Goal: Task Accomplishment & Management: Use online tool/utility

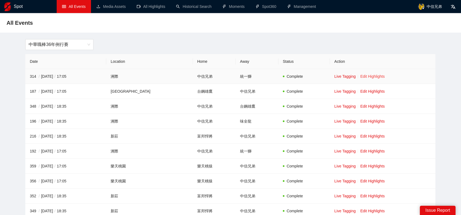
click at [361, 75] on link "Edit Highlights" at bounding box center [372, 76] width 25 height 4
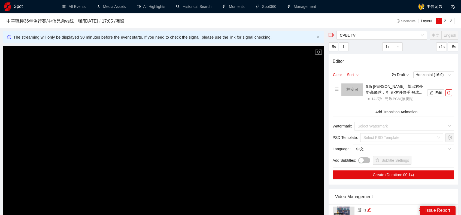
click at [238, 102] on video "Video Player" at bounding box center [163, 136] width 321 height 181
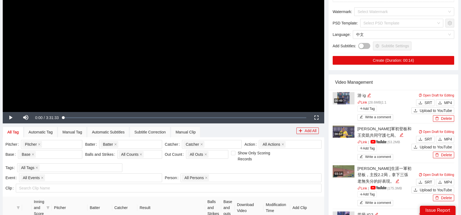
scroll to position [136, 0]
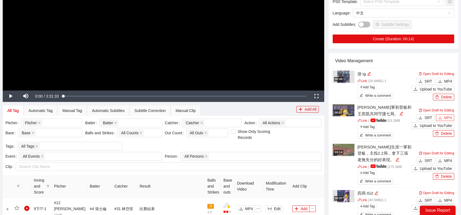
click at [448, 116] on span "MP4" at bounding box center [448, 118] width 8 height 6
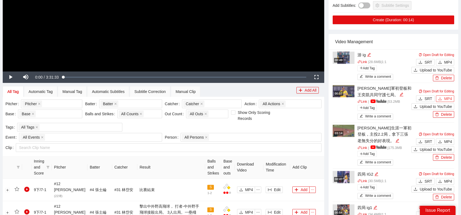
scroll to position [163, 0]
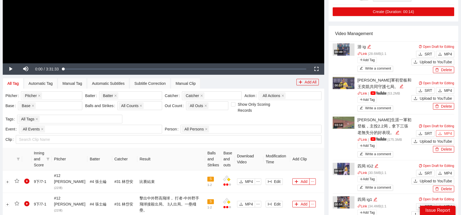
click at [445, 132] on span "MP4" at bounding box center [448, 134] width 8 height 6
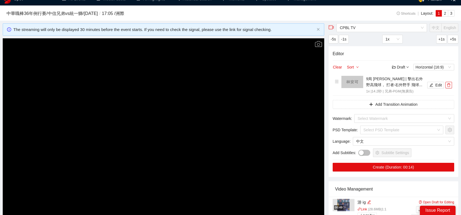
scroll to position [0, 0]
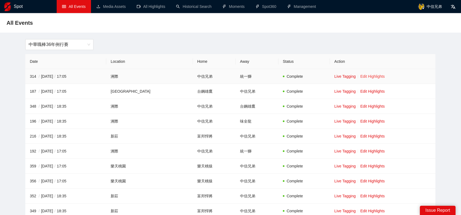
click at [229, 78] on link "Edit Highlights" at bounding box center [372, 76] width 25 height 4
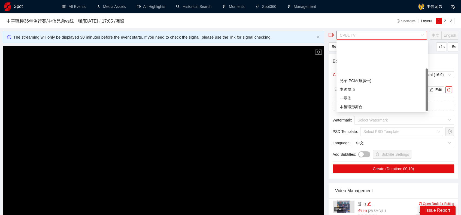
click at [229, 36] on span "CPBL TV" at bounding box center [382, 35] width 84 height 8
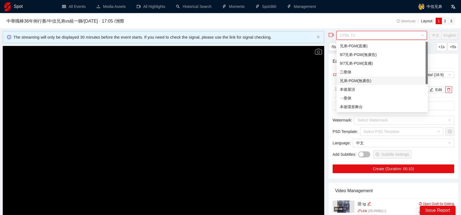
click at [229, 79] on div "兄弟-PGM(無廣告)" at bounding box center [382, 81] width 85 height 6
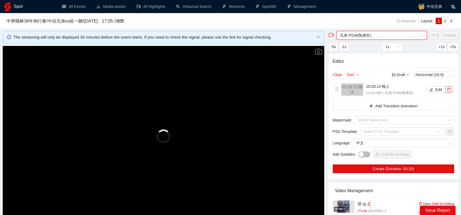
click at [201, 135] on video "Video Player" at bounding box center [163, 136] width 321 height 181
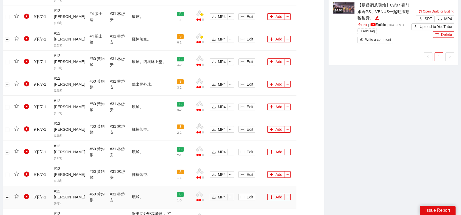
scroll to position [632, 0]
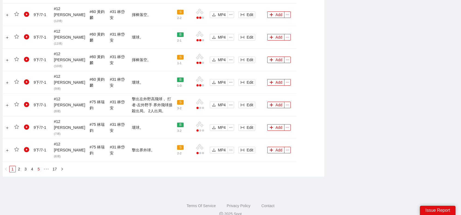
click at [37, 135] on link "5" at bounding box center [39, 169] width 6 height 6
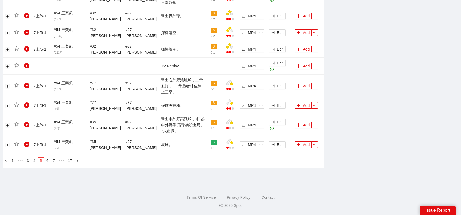
scroll to position [563, 0]
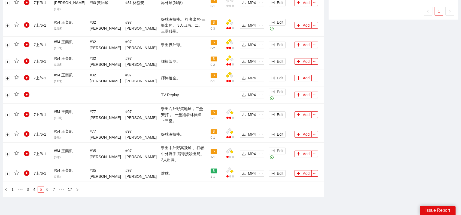
click at [41, 135] on link "5" at bounding box center [41, 190] width 6 height 6
click at [46, 135] on link "6" at bounding box center [47, 190] width 6 height 6
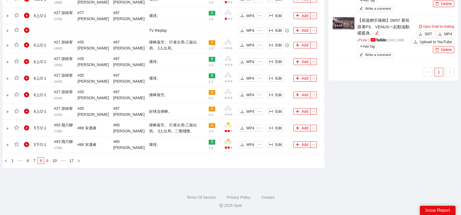
scroll to position [500, 0]
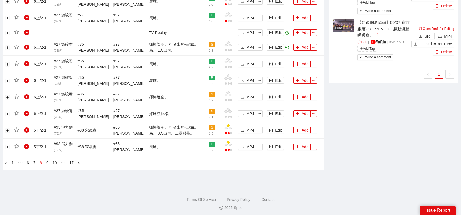
drag, startPoint x: 44, startPoint y: 162, endPoint x: 38, endPoint y: 162, distance: 6.3
click at [44, 135] on li "8" at bounding box center [41, 163] width 7 height 7
click at [32, 135] on link "7" at bounding box center [34, 163] width 6 height 6
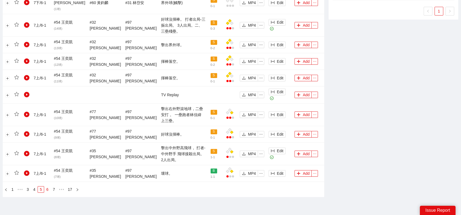
click at [45, 135] on link "6" at bounding box center [47, 190] width 6 height 6
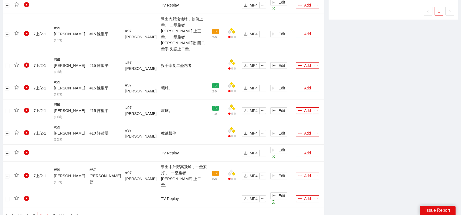
scroll to position [511, 0]
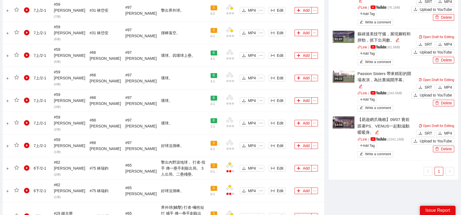
scroll to position [402, 0]
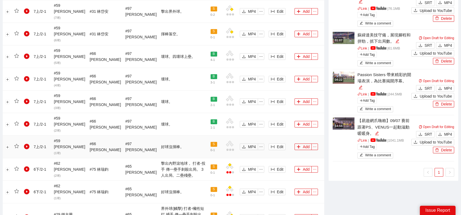
click at [229, 135] on td "Add" at bounding box center [308, 147] width 32 height 23
click at [229, 135] on button "Add" at bounding box center [302, 147] width 17 height 7
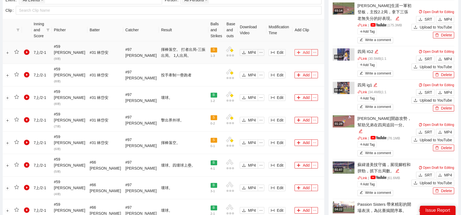
click at [229, 51] on button "Add" at bounding box center [302, 52] width 17 height 7
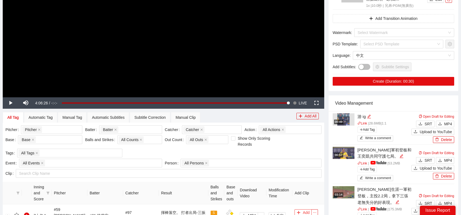
scroll to position [0, 0]
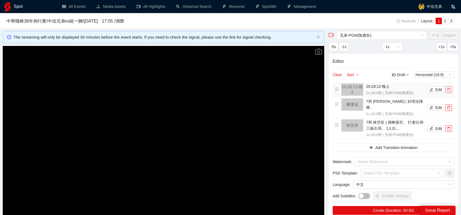
click at [229, 89] on span "delete" at bounding box center [449, 90] width 6 height 4
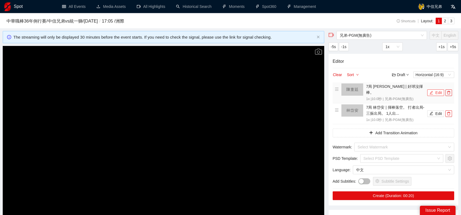
click at [229, 90] on button "Edit" at bounding box center [435, 93] width 17 height 7
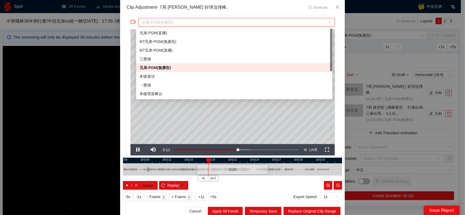
click at [229, 20] on span "兄弟-PGM(無廣告)" at bounding box center [237, 22] width 190 height 8
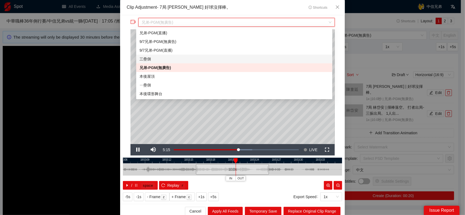
click at [153, 59] on div "三壘側" at bounding box center [234, 59] width 190 height 6
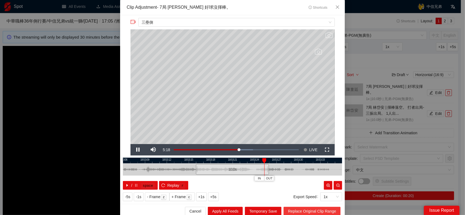
click at [229, 135] on span "Replace Original Clip Range" at bounding box center [312, 212] width 48 height 6
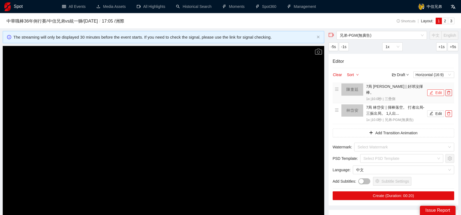
click at [229, 91] on button "Edit" at bounding box center [435, 93] width 17 height 7
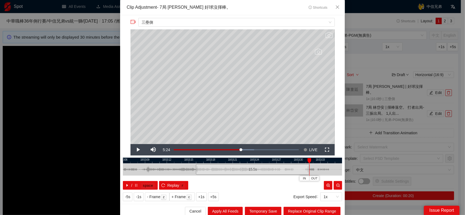
drag, startPoint x: 267, startPoint y: 168, endPoint x: 307, endPoint y: 171, distance: 40.4
click at [229, 135] on div at bounding box center [308, 170] width 3 height 12
click at [229, 135] on span "Replace Original Clip Range" at bounding box center [312, 212] width 48 height 6
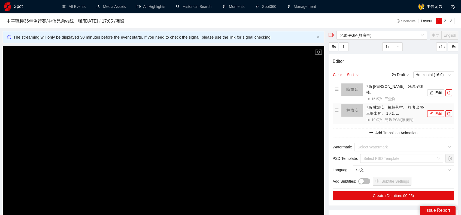
click at [229, 111] on button "Edit" at bounding box center [435, 114] width 17 height 7
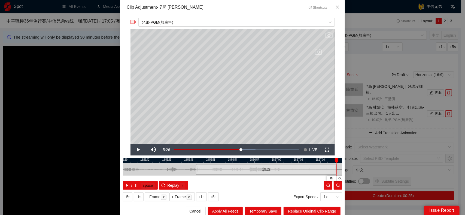
drag, startPoint x: 266, startPoint y: 171, endPoint x: 333, endPoint y: 172, distance: 67.6
click at [229, 135] on div at bounding box center [335, 170] width 3 height 12
drag, startPoint x: 322, startPoint y: 212, endPoint x: 322, endPoint y: 209, distance: 3.0
click at [229, 135] on span "Replace Original Clip Range" at bounding box center [312, 212] width 48 height 6
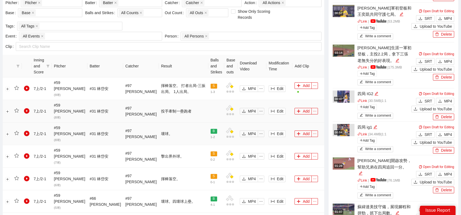
scroll to position [218, 0]
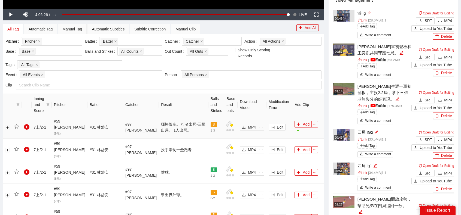
click at [229, 125] on span "ellipsis" at bounding box center [315, 125] width 6 height 4
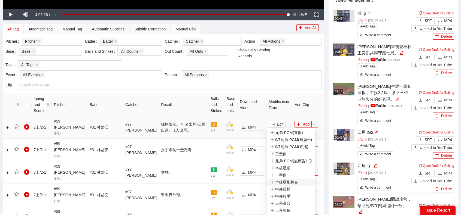
click at [229, 135] on div "本後環形舞台" at bounding box center [284, 182] width 28 height 6
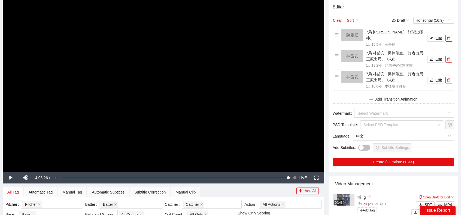
scroll to position [0, 0]
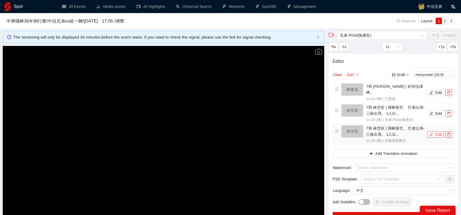
click at [229, 133] on icon "edit" at bounding box center [431, 135] width 4 height 4
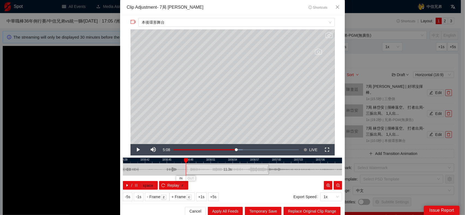
drag, startPoint x: 195, startPoint y: 171, endPoint x: 185, endPoint y: 171, distance: 10.1
click at [185, 135] on div at bounding box center [186, 170] width 3 height 12
drag, startPoint x: 265, startPoint y: 171, endPoint x: 316, endPoint y: 183, distance: 52.7
click at [229, 135] on div at bounding box center [308, 170] width 3 height 12
click at [229, 135] on span "Replace Original Clip Range" at bounding box center [312, 212] width 48 height 6
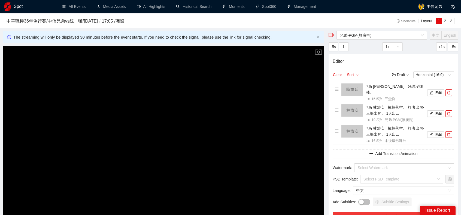
click at [229, 135] on button "Create (Duration: 00:51)" at bounding box center [393, 216] width 121 height 9
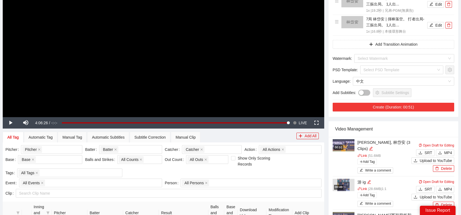
scroll to position [163, 0]
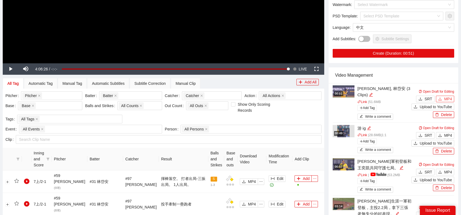
click at [229, 96] on span "MP4" at bounding box center [448, 99] width 8 height 6
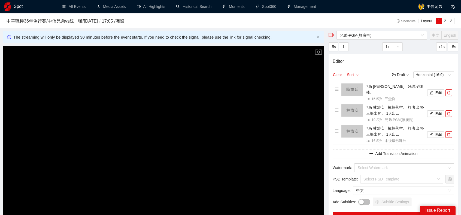
click at [229, 72] on div "Clear Sort Draft Horizontal (16:9)" at bounding box center [393, 75] width 121 height 7
click at [229, 76] on button "Clear" at bounding box center [338, 75] width 10 height 7
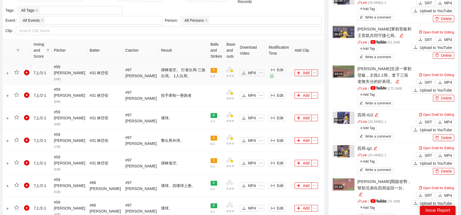
scroll to position [218, 0]
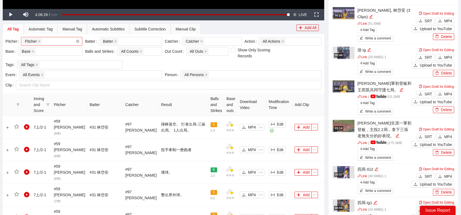
click at [55, 42] on div "Pitcher + 0 ..." at bounding box center [48, 42] width 53 height 8
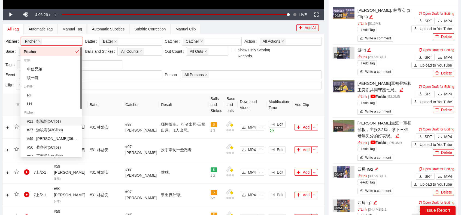
scroll to position [27, 0]
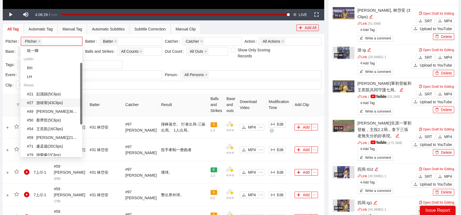
click at [52, 104] on div "# 27 [PERSON_NAME] ( 43 Clips )" at bounding box center [53, 103] width 52 height 6
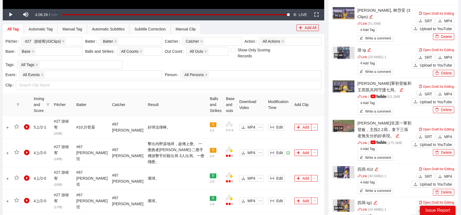
drag, startPoint x: 182, startPoint y: 102, endPoint x: 181, endPoint y: 104, distance: 2.9
click at [182, 102] on th "Result" at bounding box center [176, 105] width 62 height 23
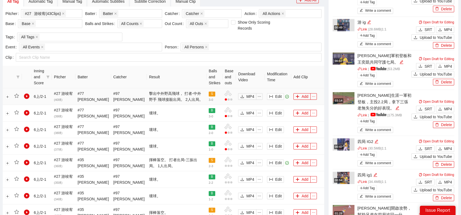
scroll to position [184, 0]
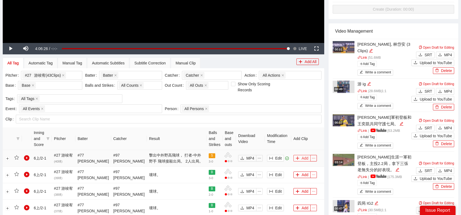
click at [229, 135] on button "Add" at bounding box center [301, 158] width 17 height 7
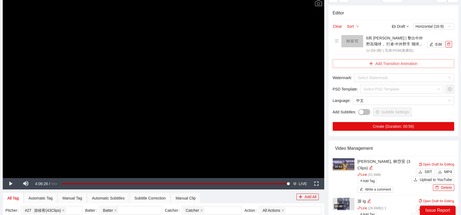
scroll to position [20, 0]
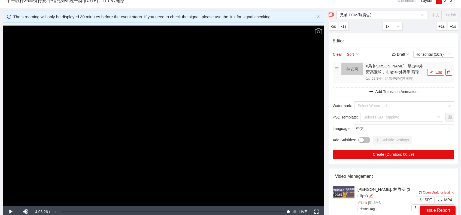
click at [229, 70] on button "Edit" at bounding box center [435, 72] width 17 height 7
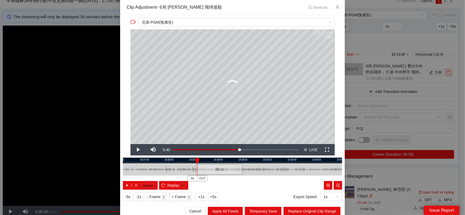
drag, startPoint x: 266, startPoint y: 169, endPoint x: 254, endPoint y: 168, distance: 12.7
click at [229, 135] on div at bounding box center [241, 170] width 3 height 12
click at [229, 7] on icon "close" at bounding box center [337, 7] width 4 height 4
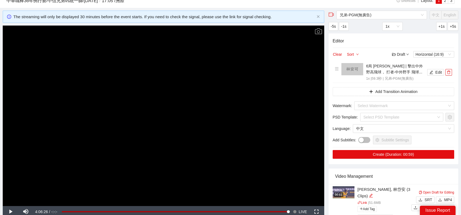
click at [229, 120] on video "Video Player" at bounding box center [163, 116] width 321 height 181
click at [229, 135] on span "LIVE" at bounding box center [303, 211] width 8 height 11
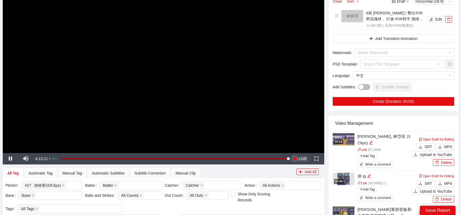
scroll to position [75, 0]
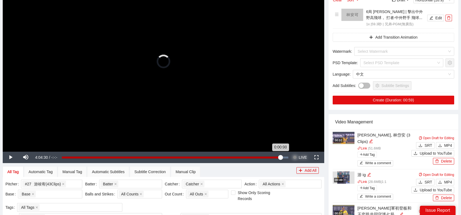
click at [229, 135] on div "Loaded : 100.00% -0:08:50 0:00:00" at bounding box center [175, 158] width 226 height 2
click at [229, 135] on div "-0:08:50" at bounding box center [171, 158] width 218 height 2
click at [229, 135] on div "-0:06:42" at bounding box center [172, 158] width 220 height 2
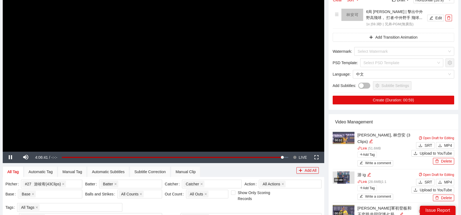
click at [229, 117] on video "Video Player" at bounding box center [163, 61] width 321 height 181
